Goal: Transaction & Acquisition: Purchase product/service

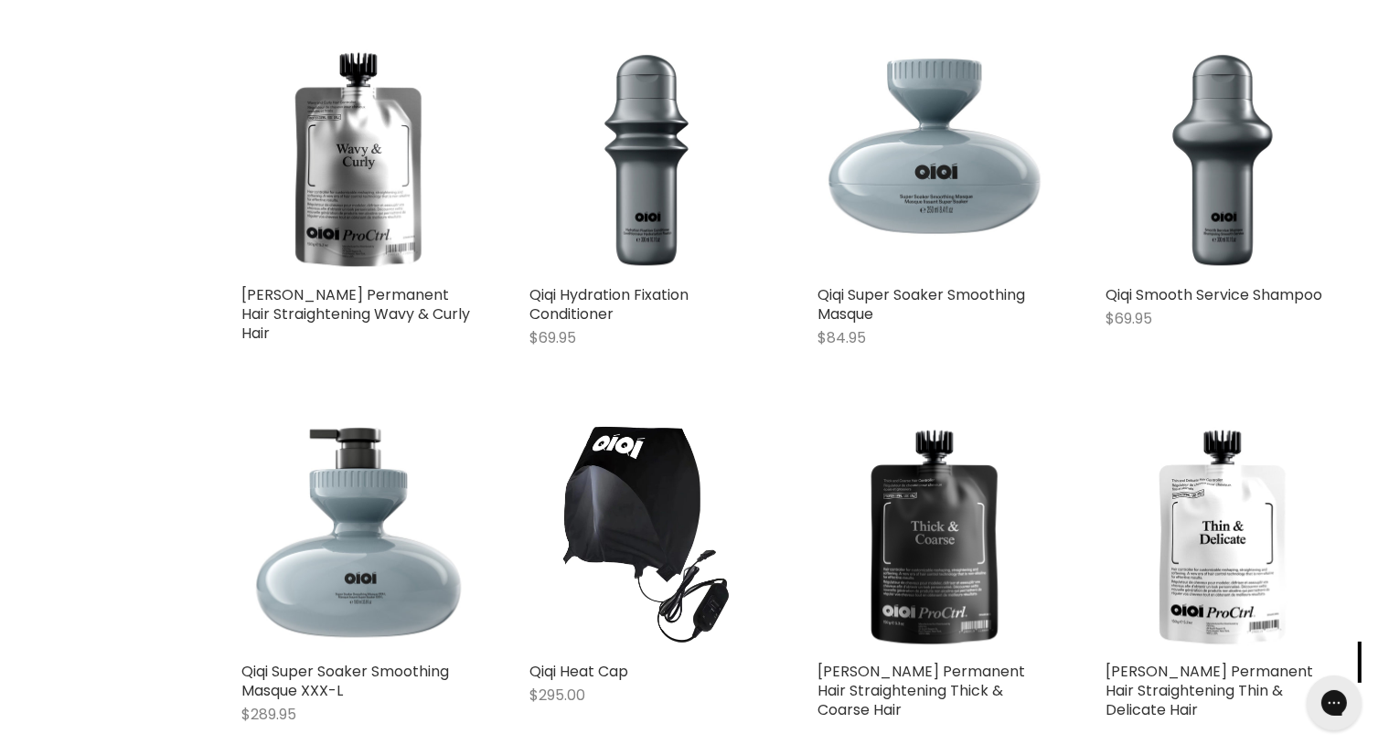
scroll to position [1006, 0]
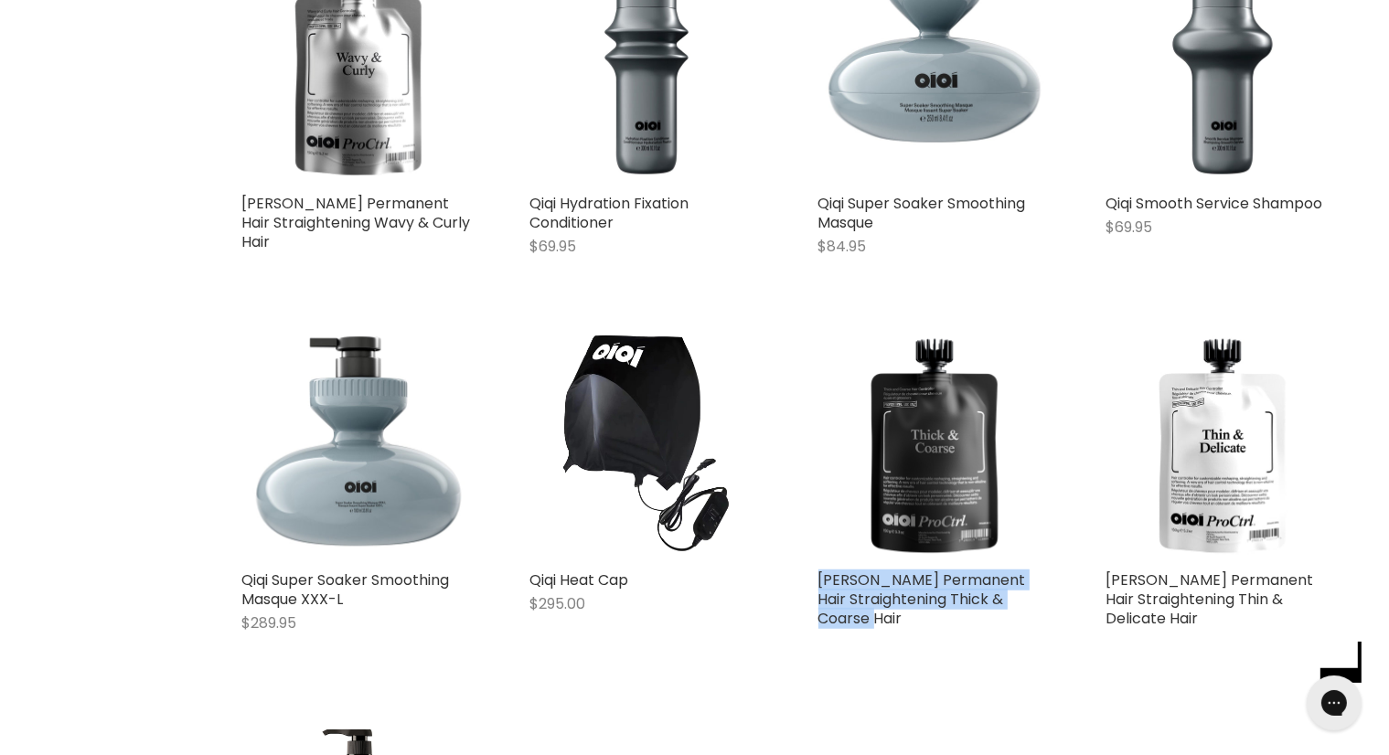
drag, startPoint x: 904, startPoint y: 620, endPoint x: 835, endPoint y: 566, distance: 88.0
click at [808, 572] on div "[PERSON_NAME] Permanent Hair Straightening Thick & Coarse Hair Qiqi" at bounding box center [935, 489] width 270 height 358
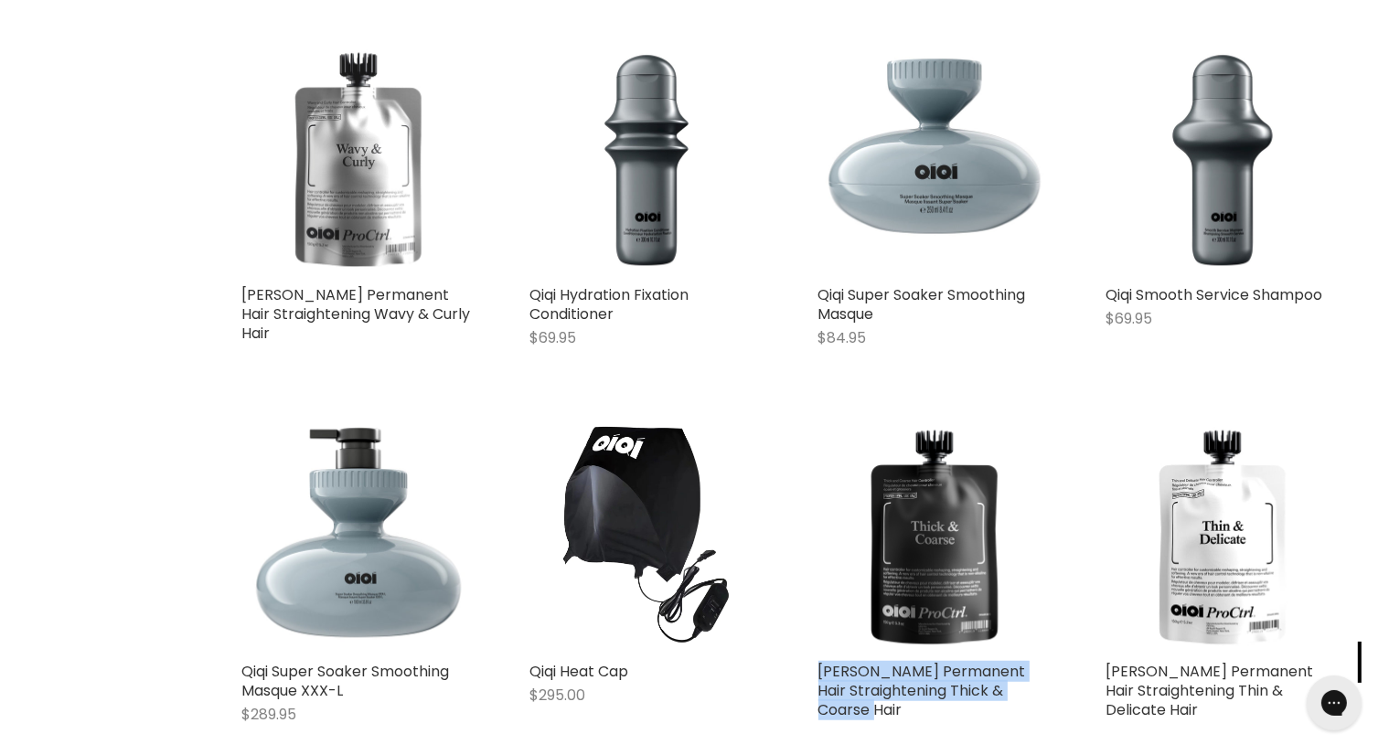
click at [332, 189] on img "Main content" at bounding box center [358, 159] width 233 height 233
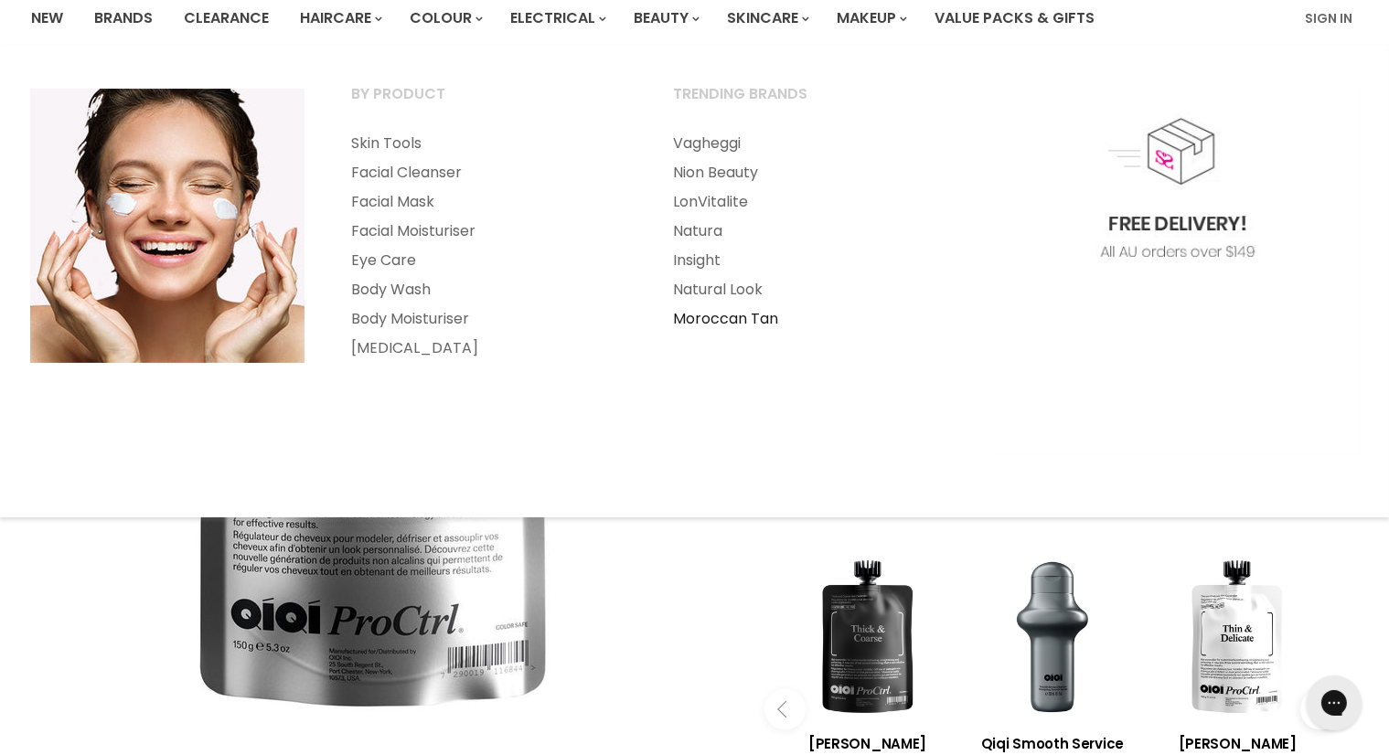
scroll to position [183, 0]
